Goal: Task Accomplishment & Management: Use online tool/utility

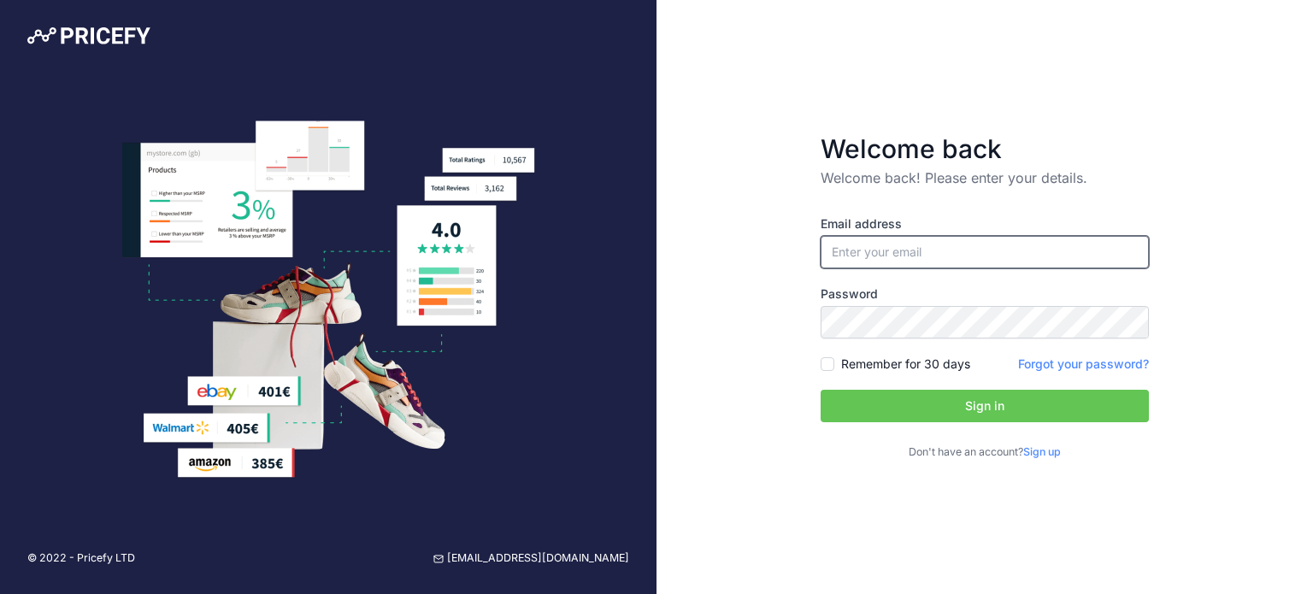
click at [903, 255] on input "email" at bounding box center [984, 252] width 328 height 32
type input "[PERSON_NAME][EMAIL_ADDRESS][DOMAIN_NAME]"
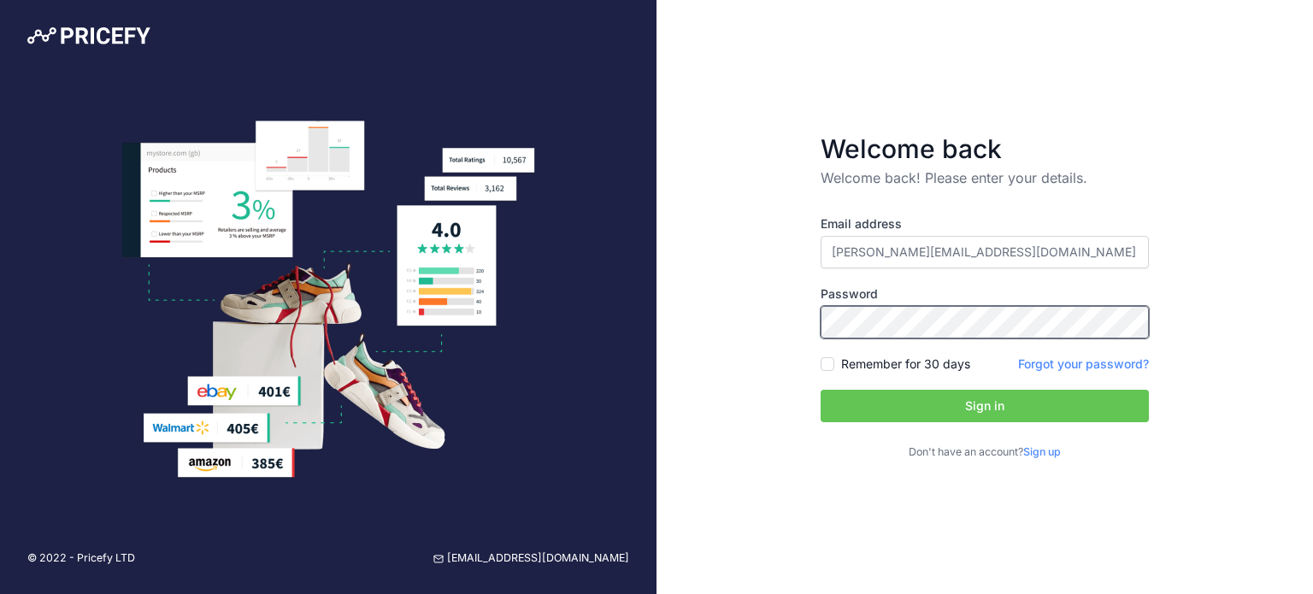
click at [820, 390] on button "Sign in" at bounding box center [984, 406] width 328 height 32
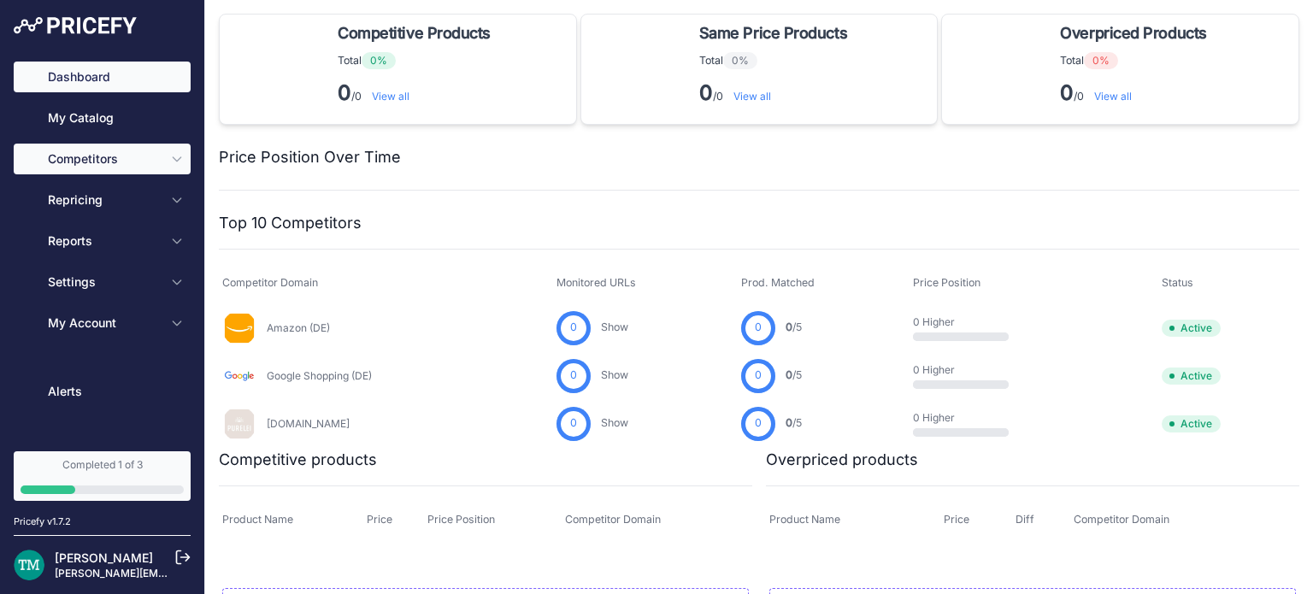
click at [115, 163] on span "Competitors" at bounding box center [104, 158] width 112 height 17
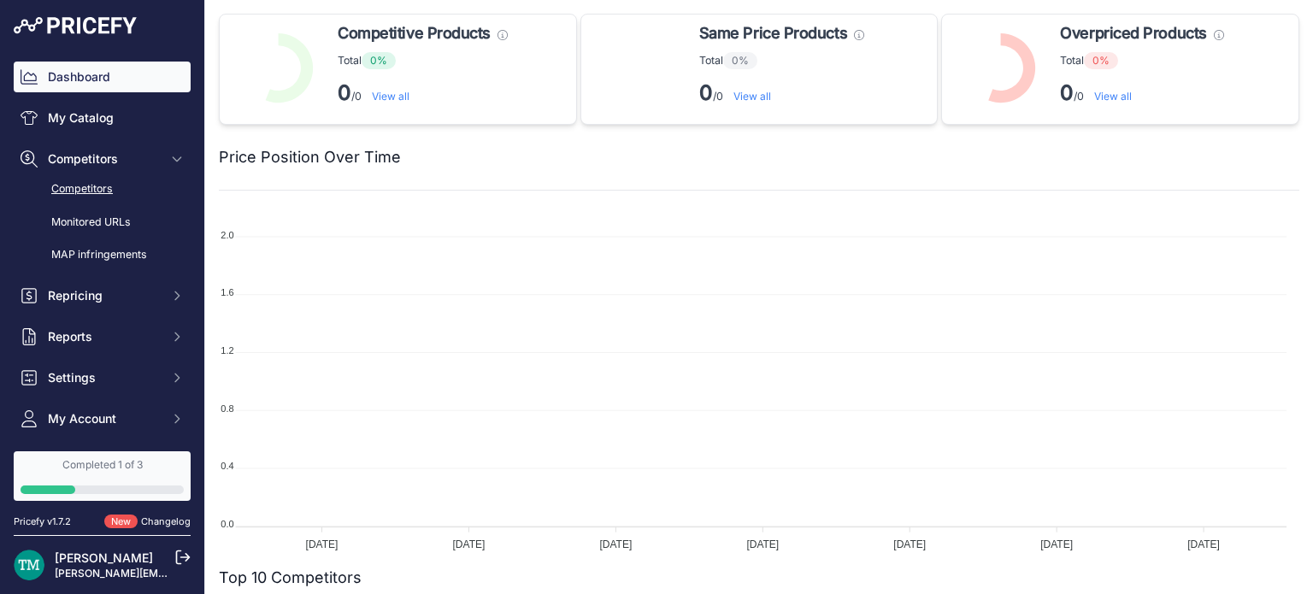
click at [93, 196] on link "Competitors" at bounding box center [102, 189] width 177 height 30
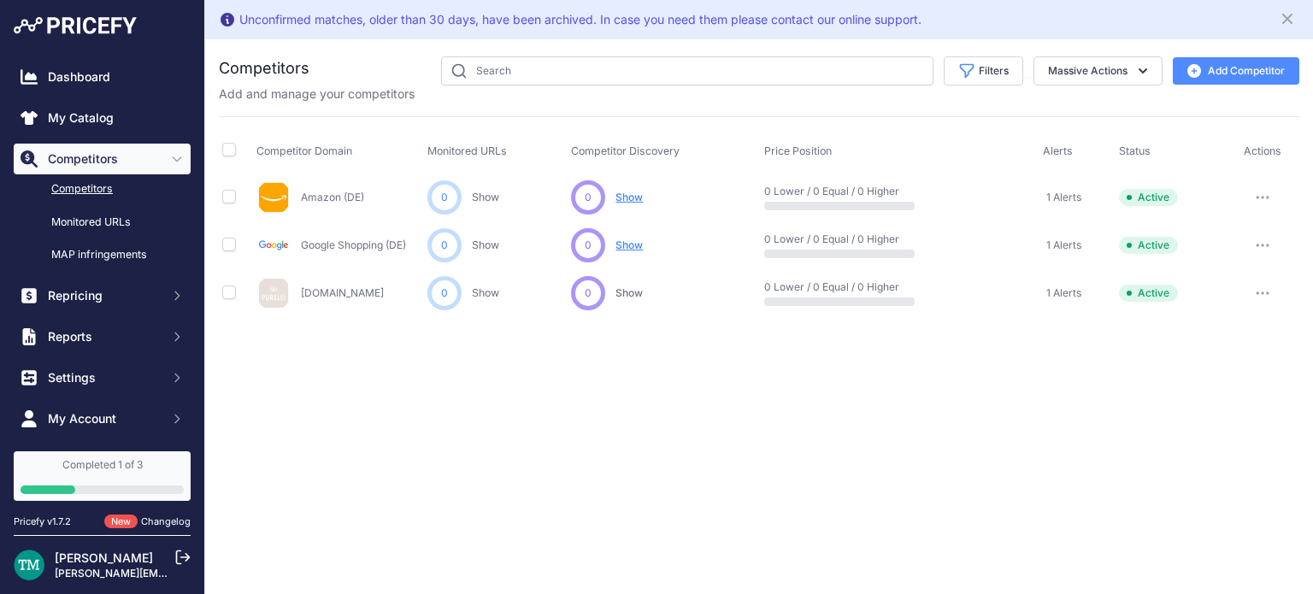
click at [638, 199] on span "Show" at bounding box center [628, 198] width 27 height 14
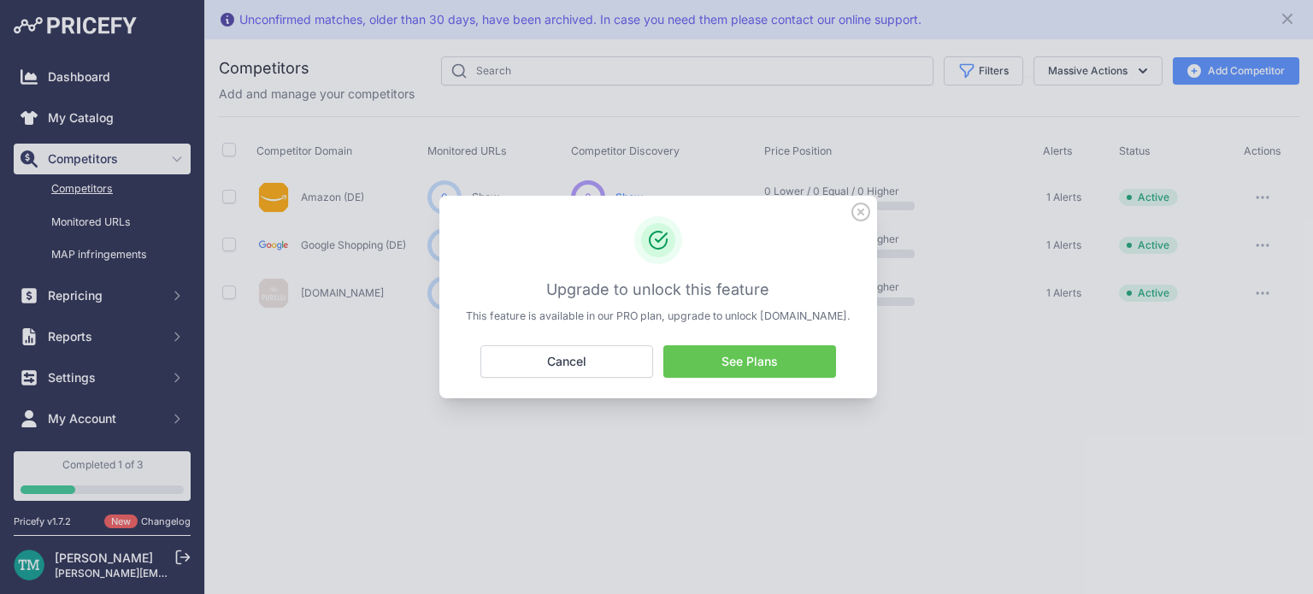
click at [862, 203] on icon at bounding box center [860, 211] width 17 height 17
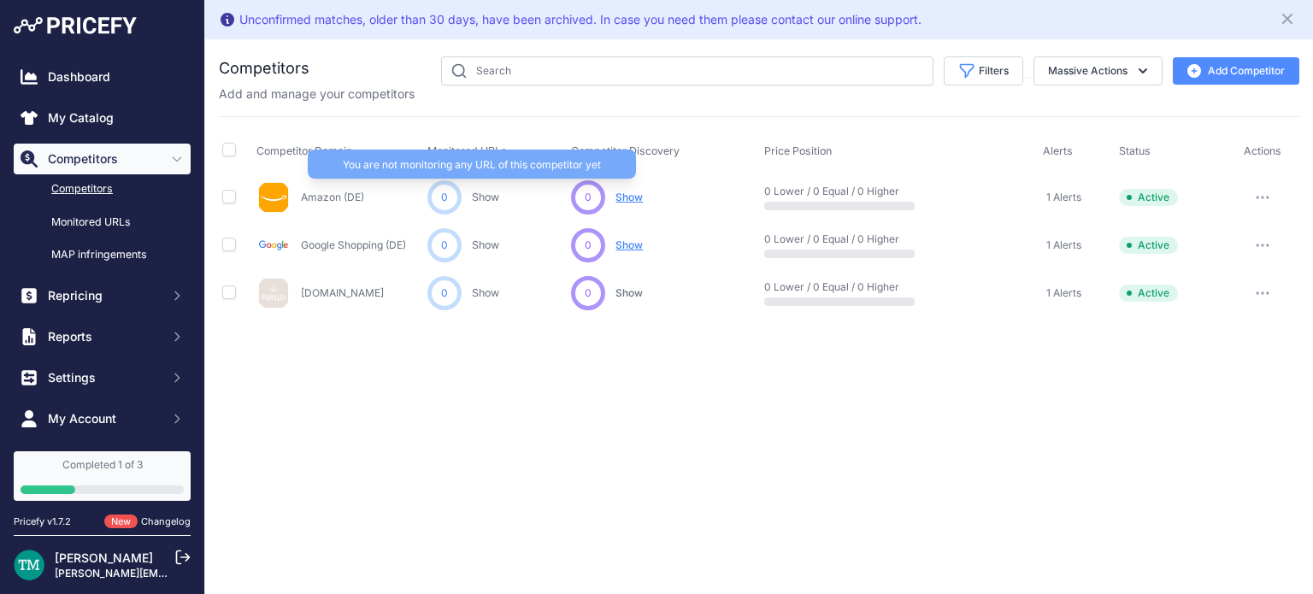
click at [479, 199] on link "Show" at bounding box center [485, 197] width 27 height 13
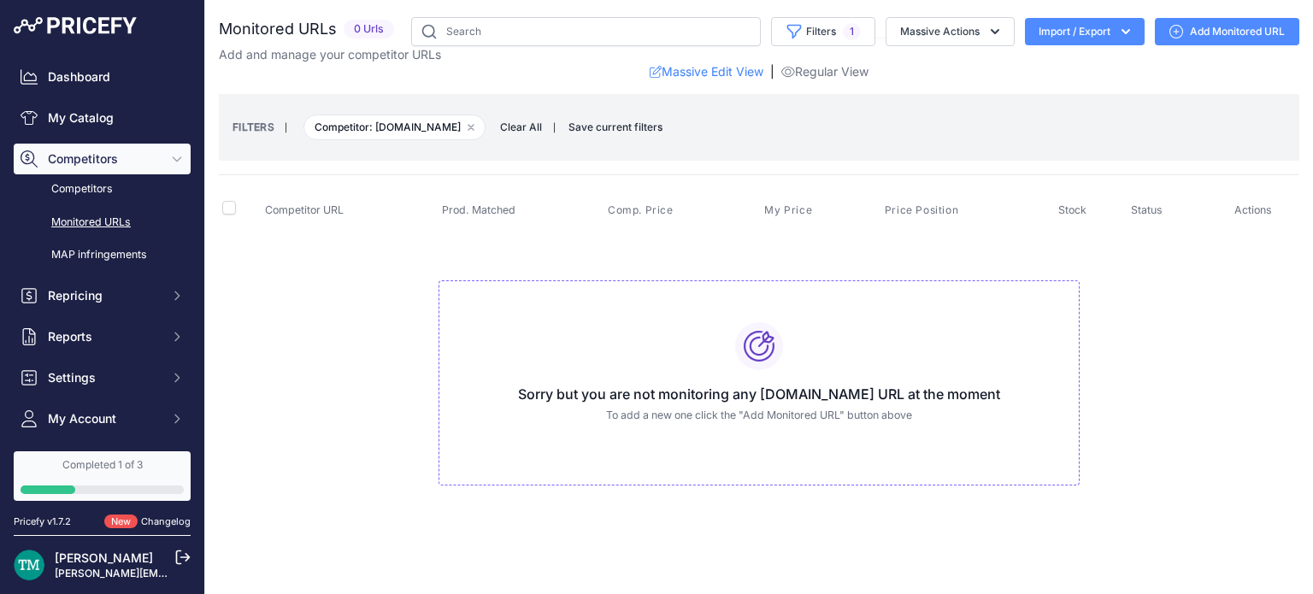
click at [233, 33] on h2 "Monitored URLs" at bounding box center [278, 29] width 118 height 24
copy div "Monitored URLs"
click at [721, 472] on div "Sorry but you are not monitoring any amazon.de URL at the moment To add a new o…" at bounding box center [758, 383] width 641 height 206
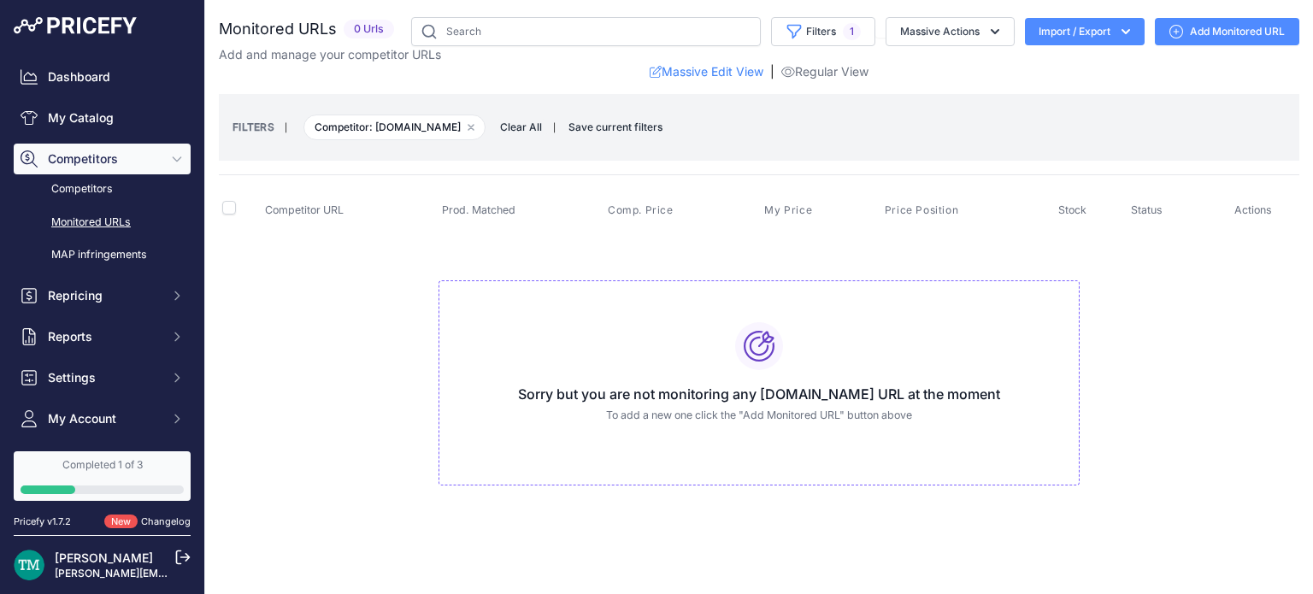
click at [1057, 26] on button "Import / Export" at bounding box center [1085, 31] width 120 height 27
click at [1224, 37] on link "Add Monitored URL" at bounding box center [1227, 31] width 144 height 27
drag, startPoint x: 0, startPoint y: 0, endPoint x: 965, endPoint y: 33, distance: 965.4
click at [965, 33] on div "Monitored URLs 0 Urls" at bounding box center [759, 48] width 1080 height 63
click at [965, 33] on button "Massive Actions" at bounding box center [949, 31] width 129 height 29
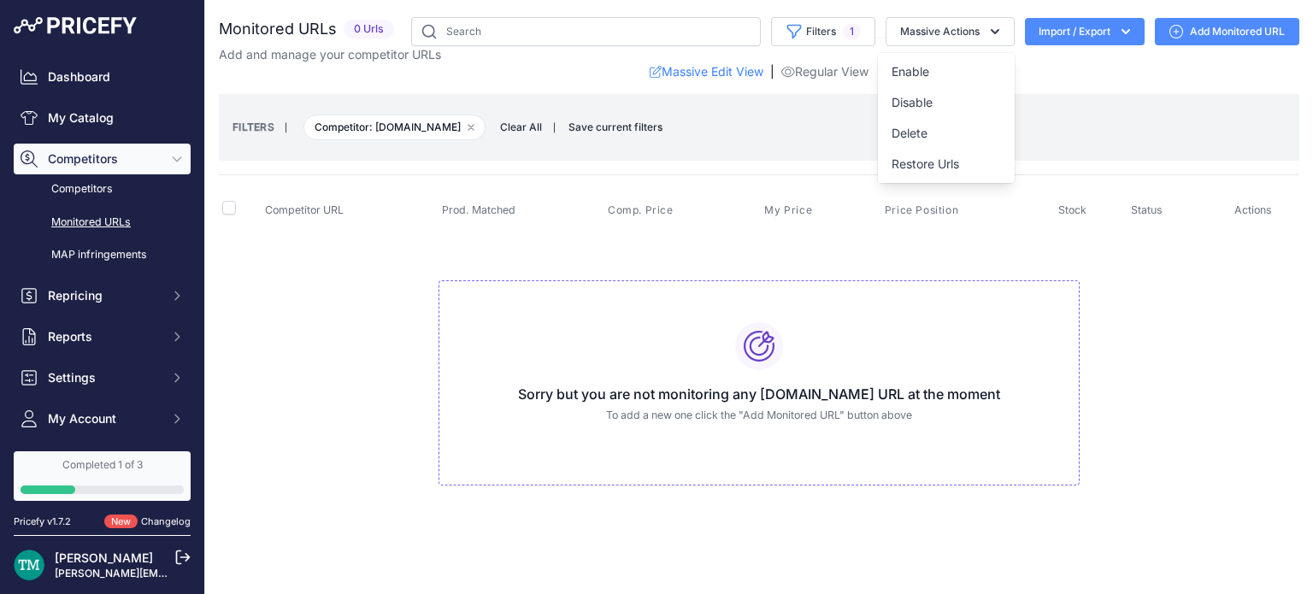
click at [1091, 191] on th "Stock" at bounding box center [1091, 210] width 73 height 43
click at [967, 43] on button "Massive Actions" at bounding box center [949, 31] width 129 height 29
click at [831, 76] on link "Regular View" at bounding box center [824, 71] width 87 height 17
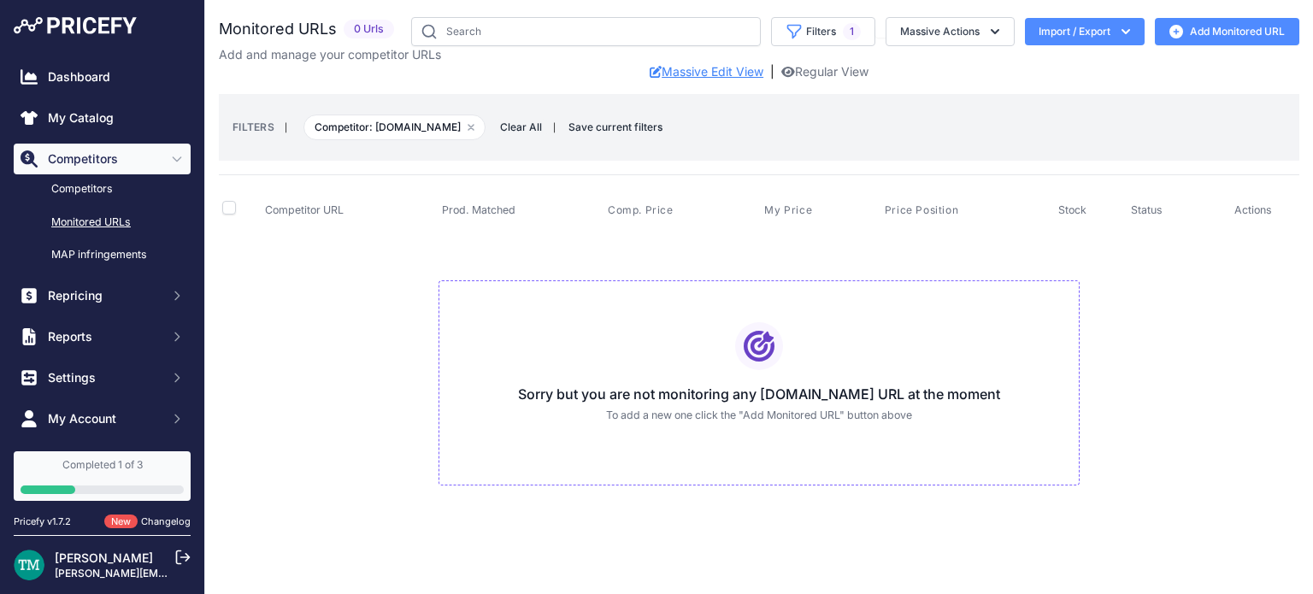
click at [721, 77] on link "Massive Edit View" at bounding box center [706, 71] width 114 height 17
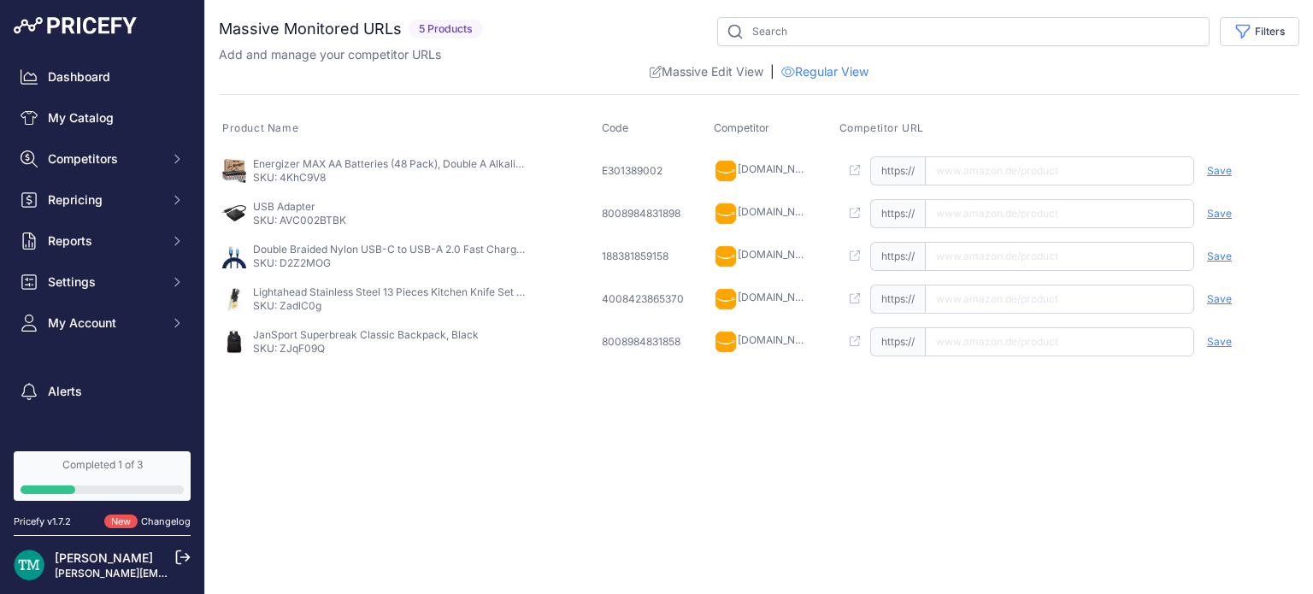
scroll to position [41, 0]
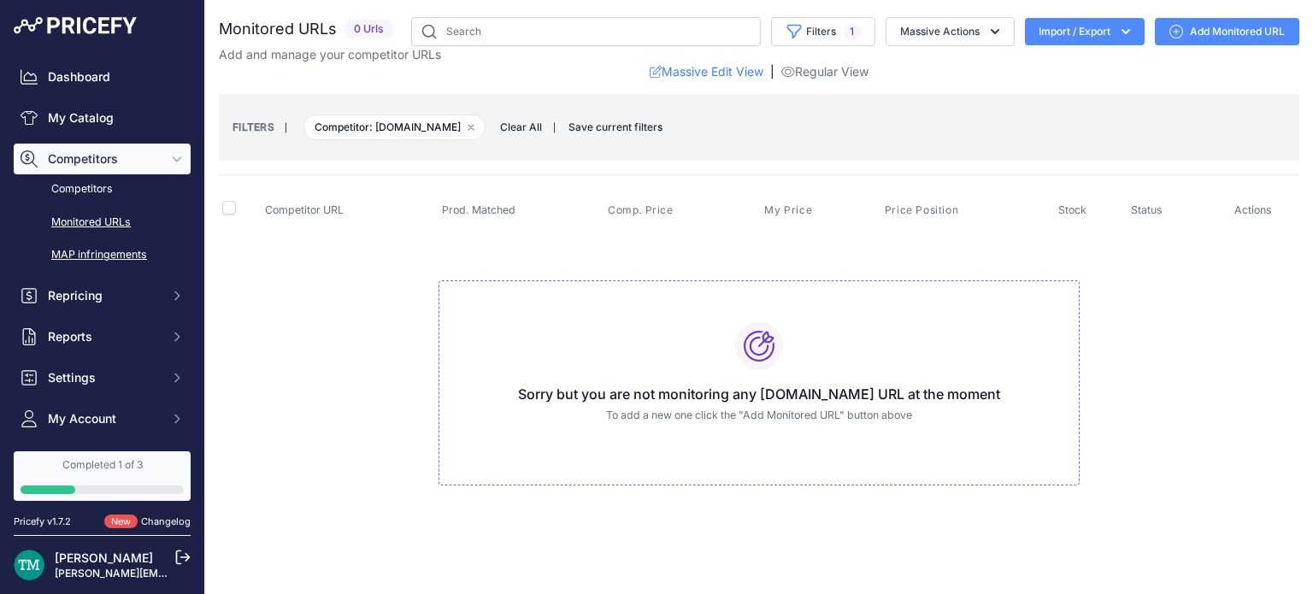
click at [94, 261] on link "MAP infringements" at bounding box center [102, 255] width 177 height 30
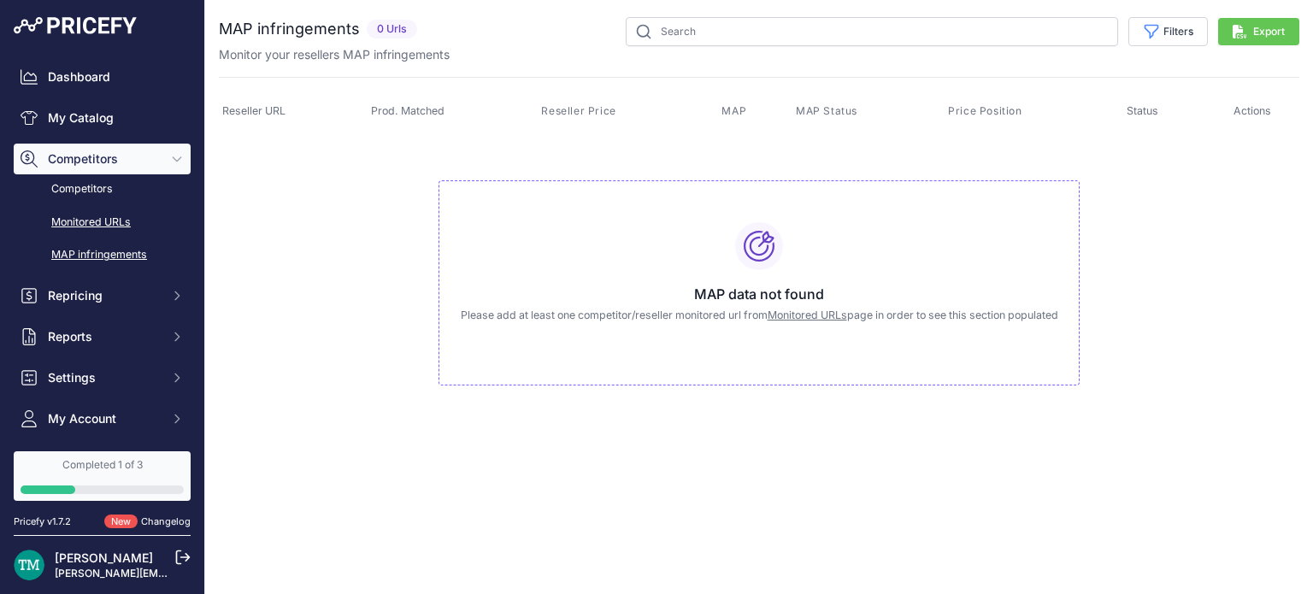
click at [107, 214] on link "Monitored URLs" at bounding box center [102, 223] width 177 height 30
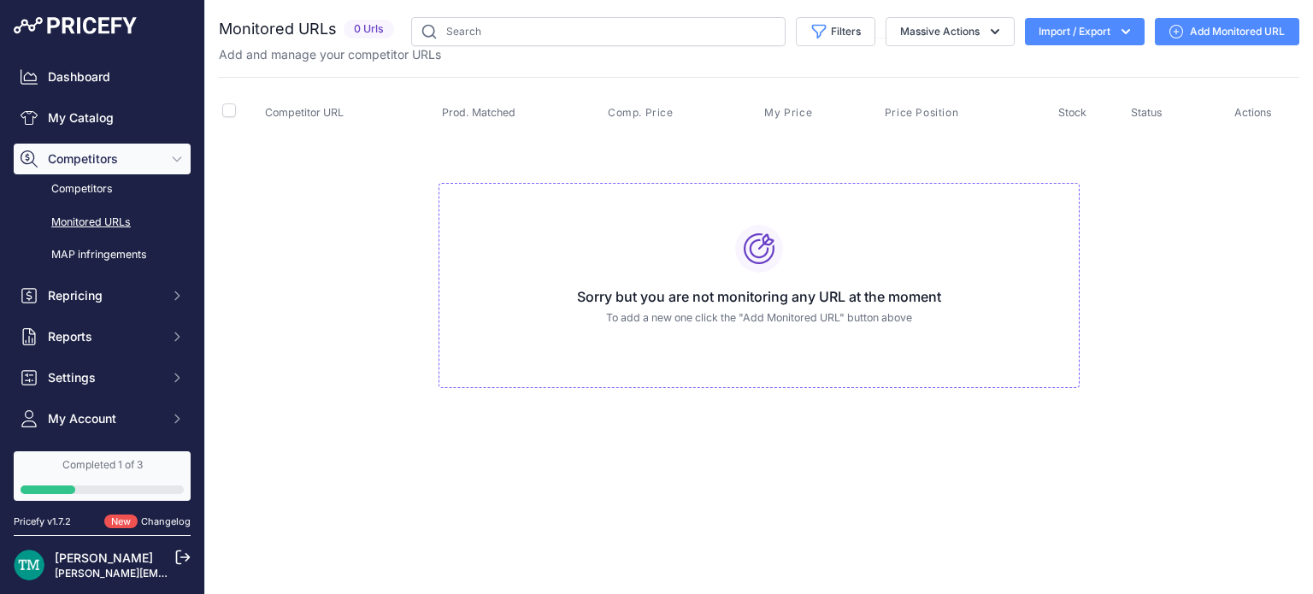
click at [1199, 19] on link "Add Monitored URL" at bounding box center [1227, 31] width 144 height 27
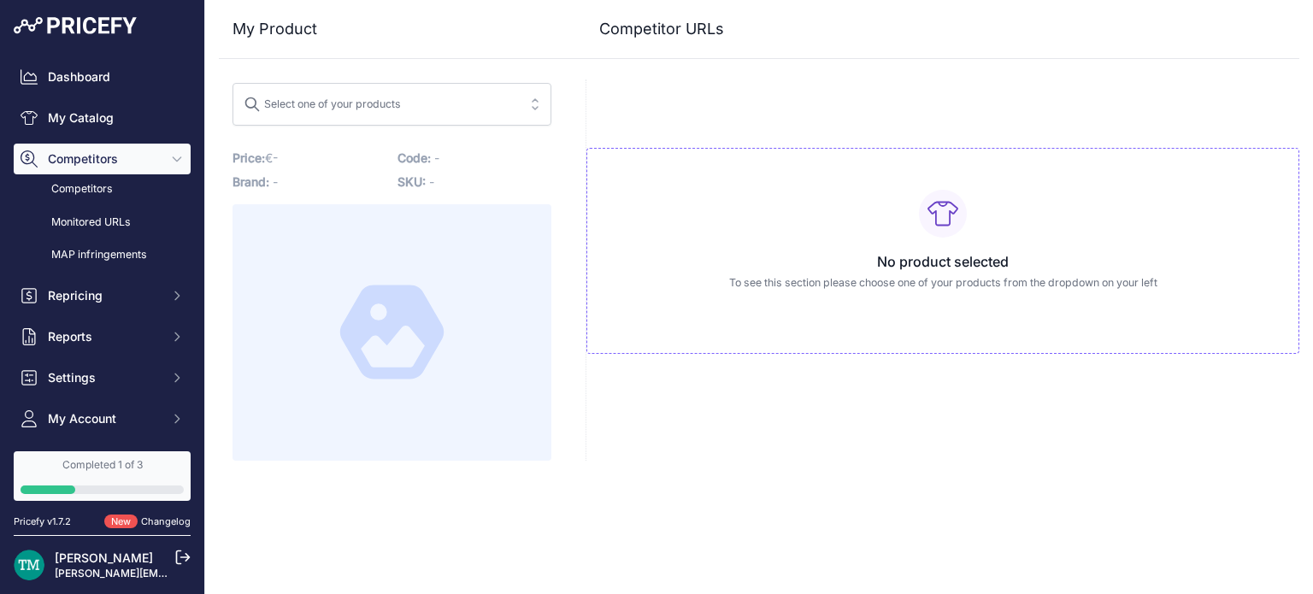
click at [449, 110] on span "Select one of your products" at bounding box center [380, 104] width 273 height 27
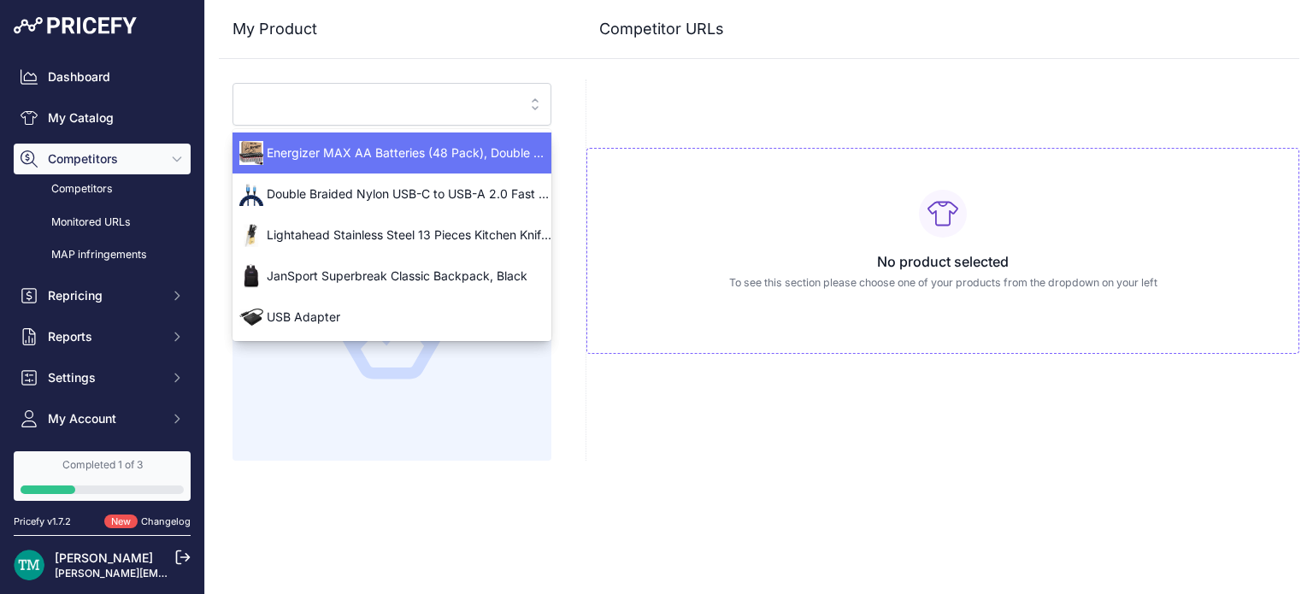
click at [429, 163] on div "Energizer MAX AA Batteries (48 Pack), Double A Alkaline Batteries" at bounding box center [391, 152] width 319 height 27
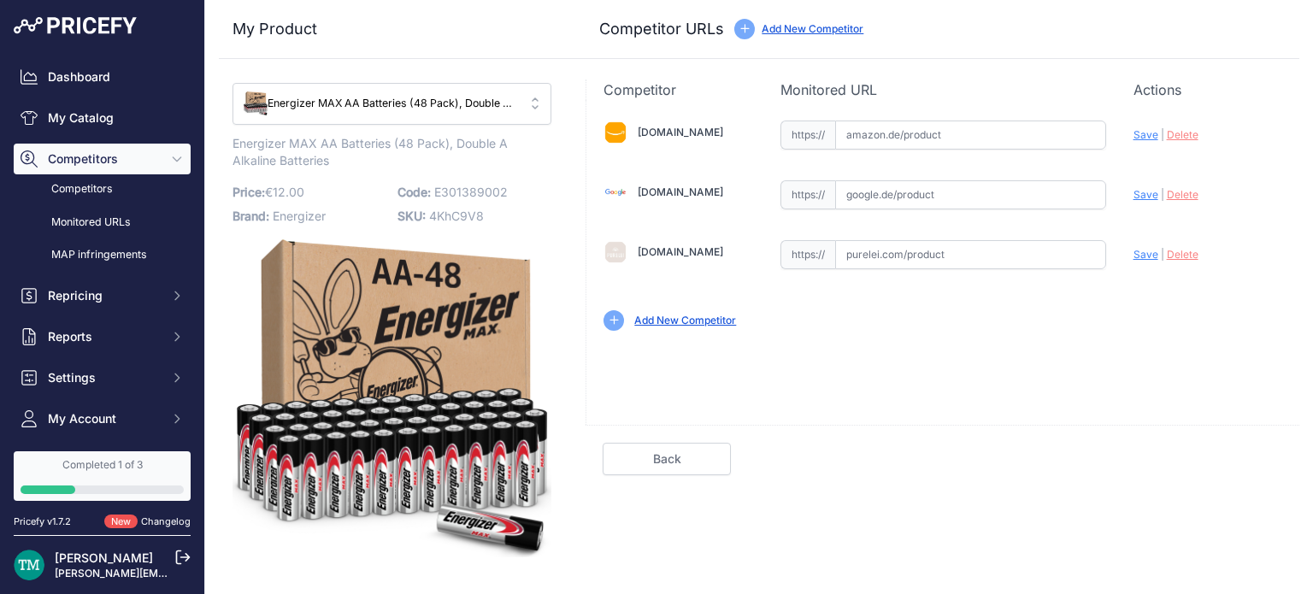
click at [716, 324] on link "Add New Competitor" at bounding box center [685, 320] width 102 height 13
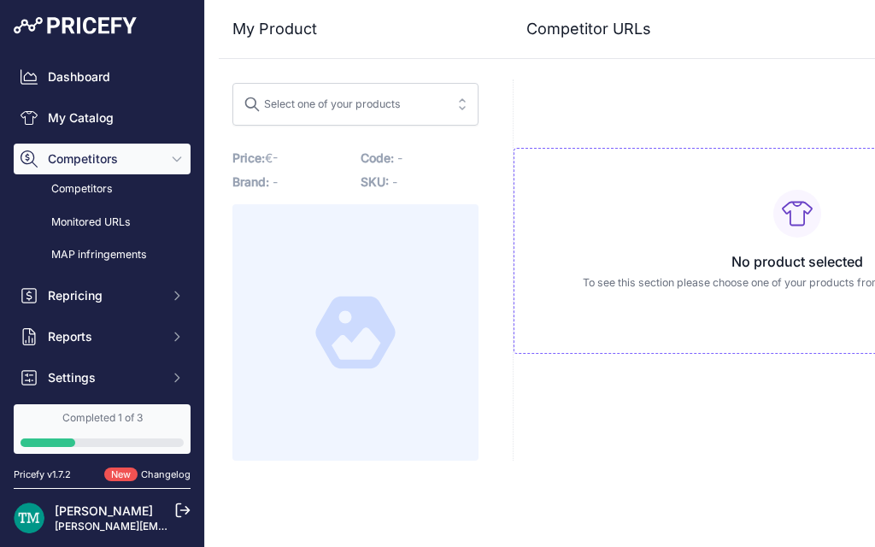
click at [364, 106] on div "Select one of your products" at bounding box center [322, 102] width 157 height 22
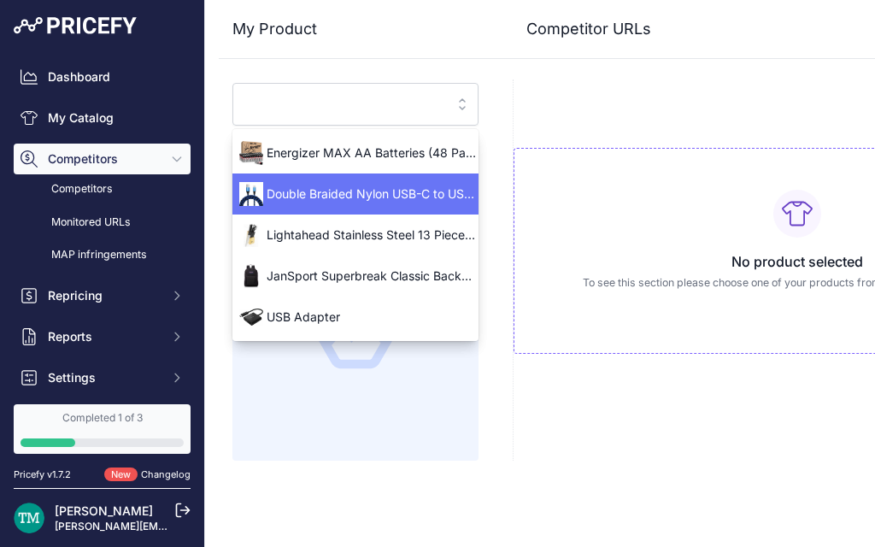
click at [400, 194] on span "Double Braided Nylon USB-C to USB-A 2.0 Fast Charging Cable, 3A - 6-Foot, Silver" at bounding box center [355, 193] width 246 height 17
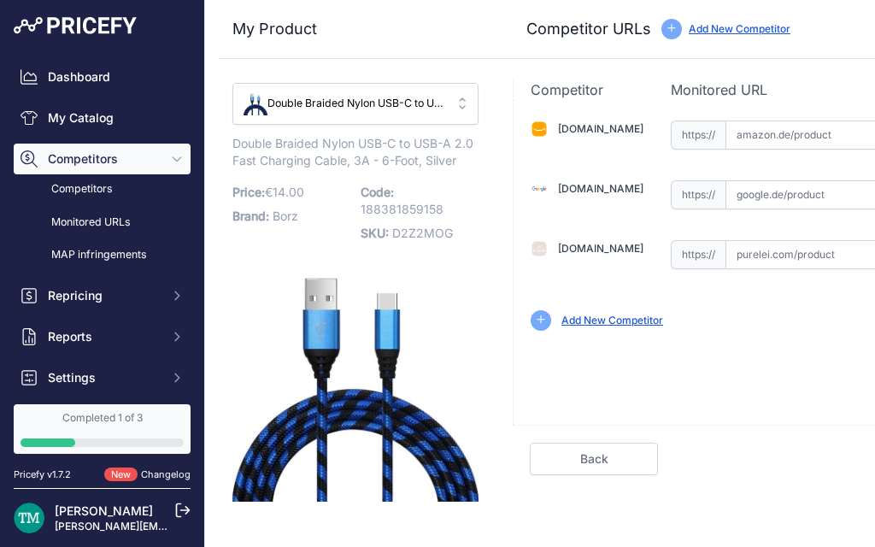
click at [777, 145] on input "text" at bounding box center [825, 134] width 198 height 29
click at [838, 139] on input "text" at bounding box center [825, 134] width 198 height 29
click at [581, 451] on link "Back" at bounding box center [594, 459] width 128 height 32
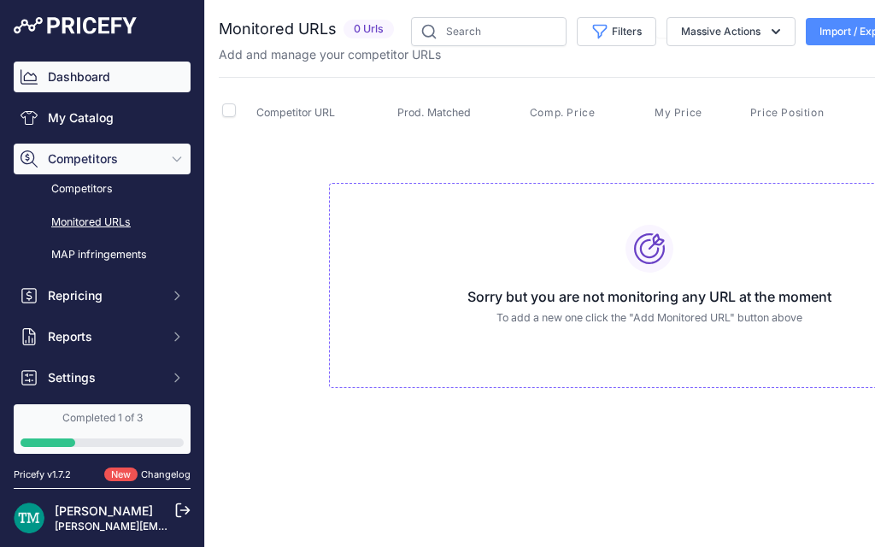
click at [83, 75] on link "Dashboard" at bounding box center [102, 77] width 177 height 31
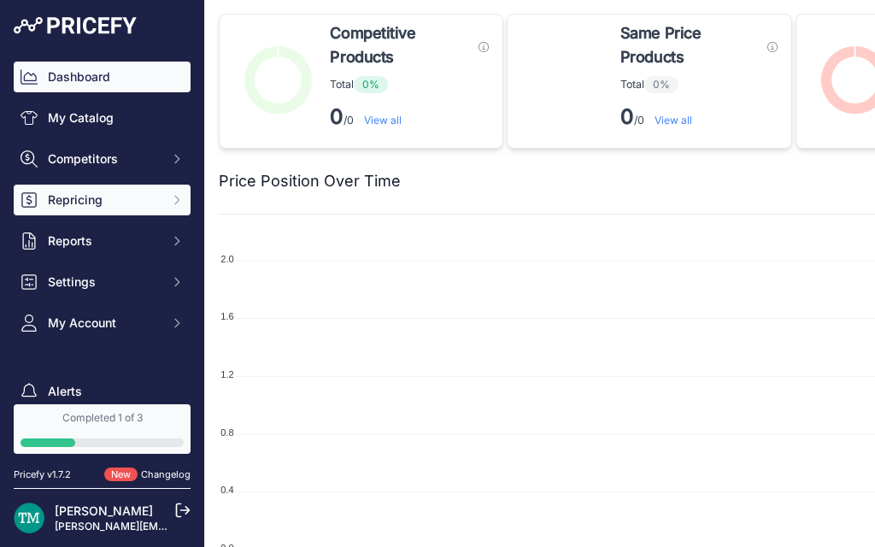
click at [113, 188] on button "Repricing" at bounding box center [102, 200] width 177 height 31
